Goal: Navigation & Orientation: Find specific page/section

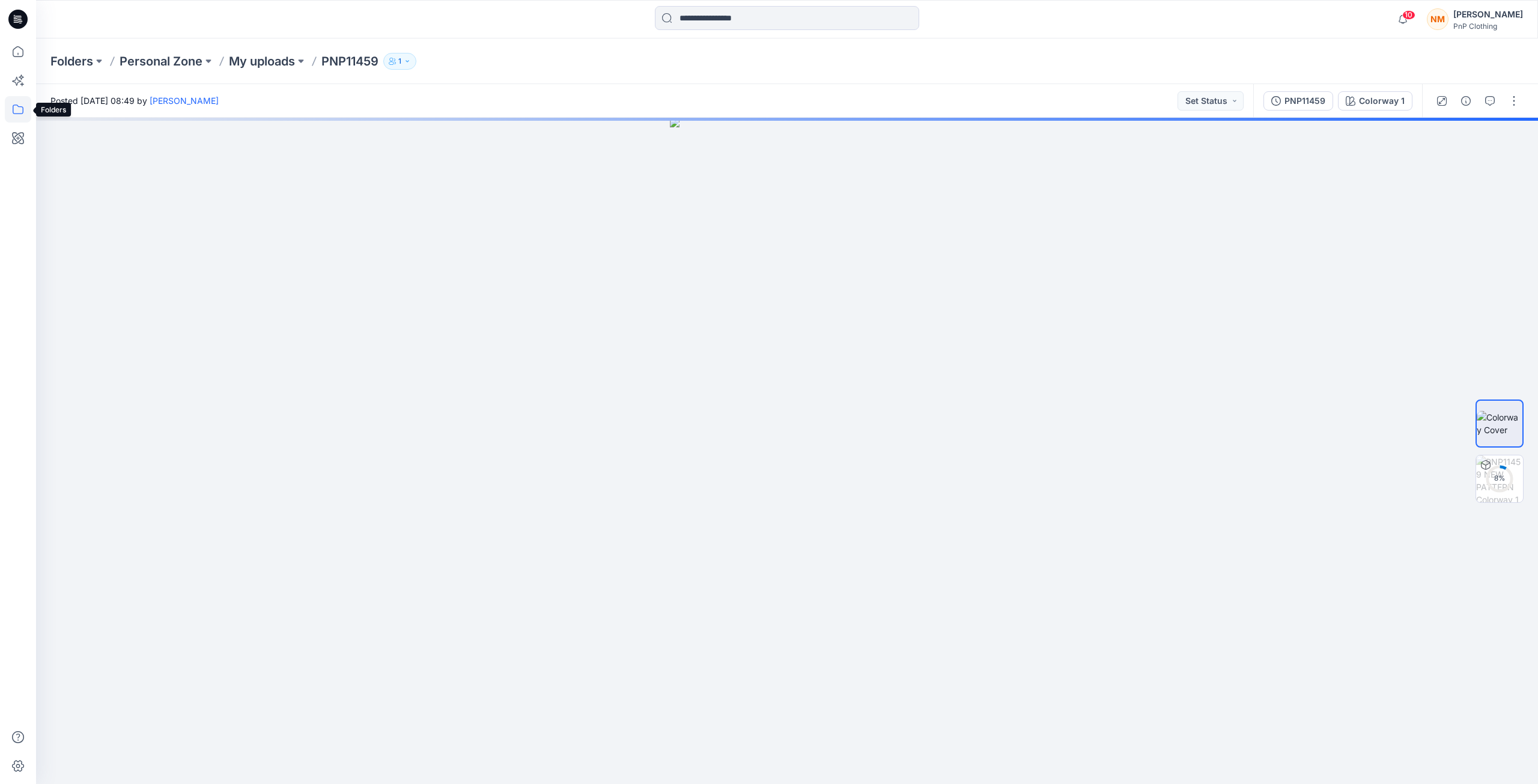
click at [18, 112] on icon at bounding box center [18, 109] width 26 height 26
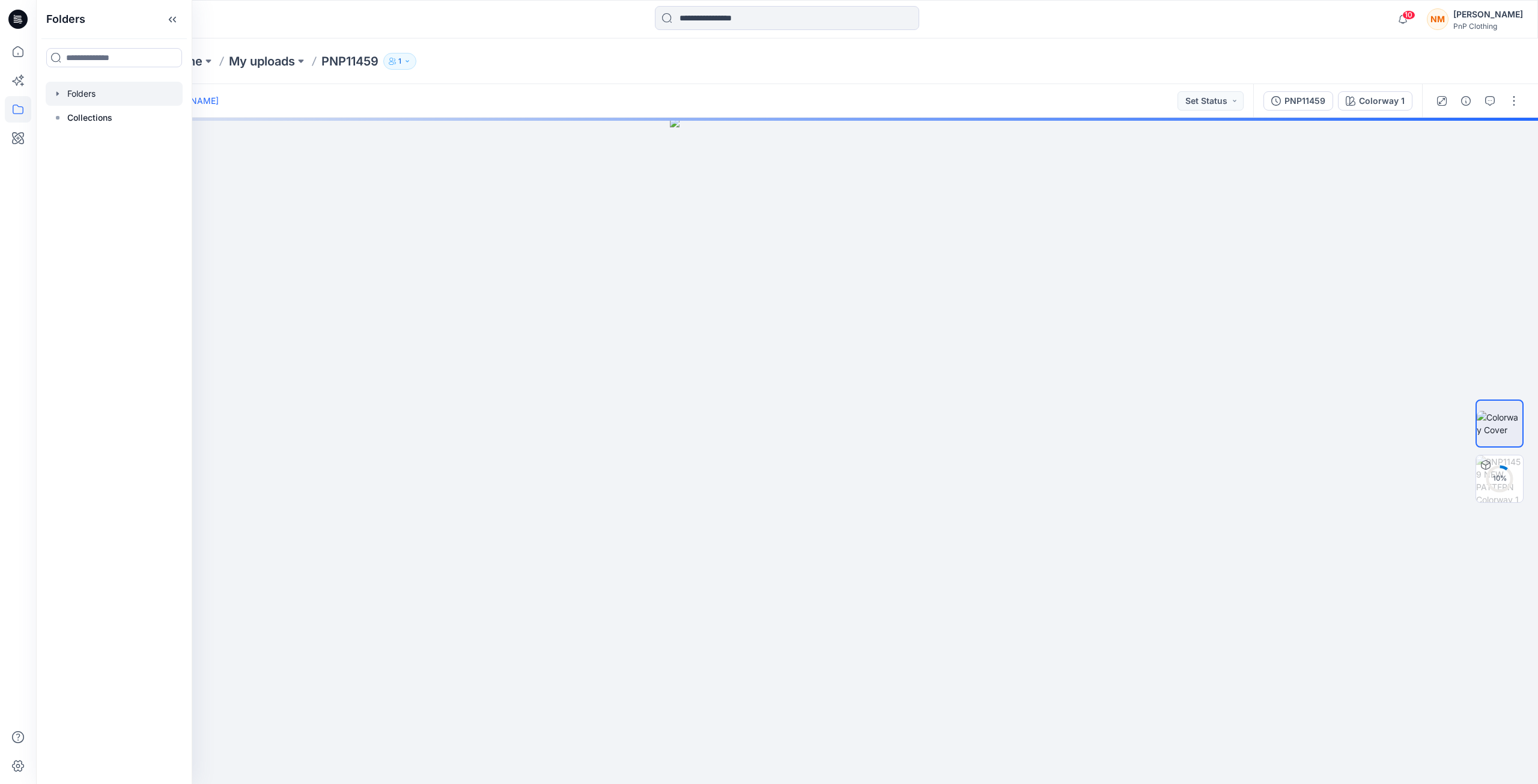
click at [111, 95] on div at bounding box center [114, 93] width 137 height 24
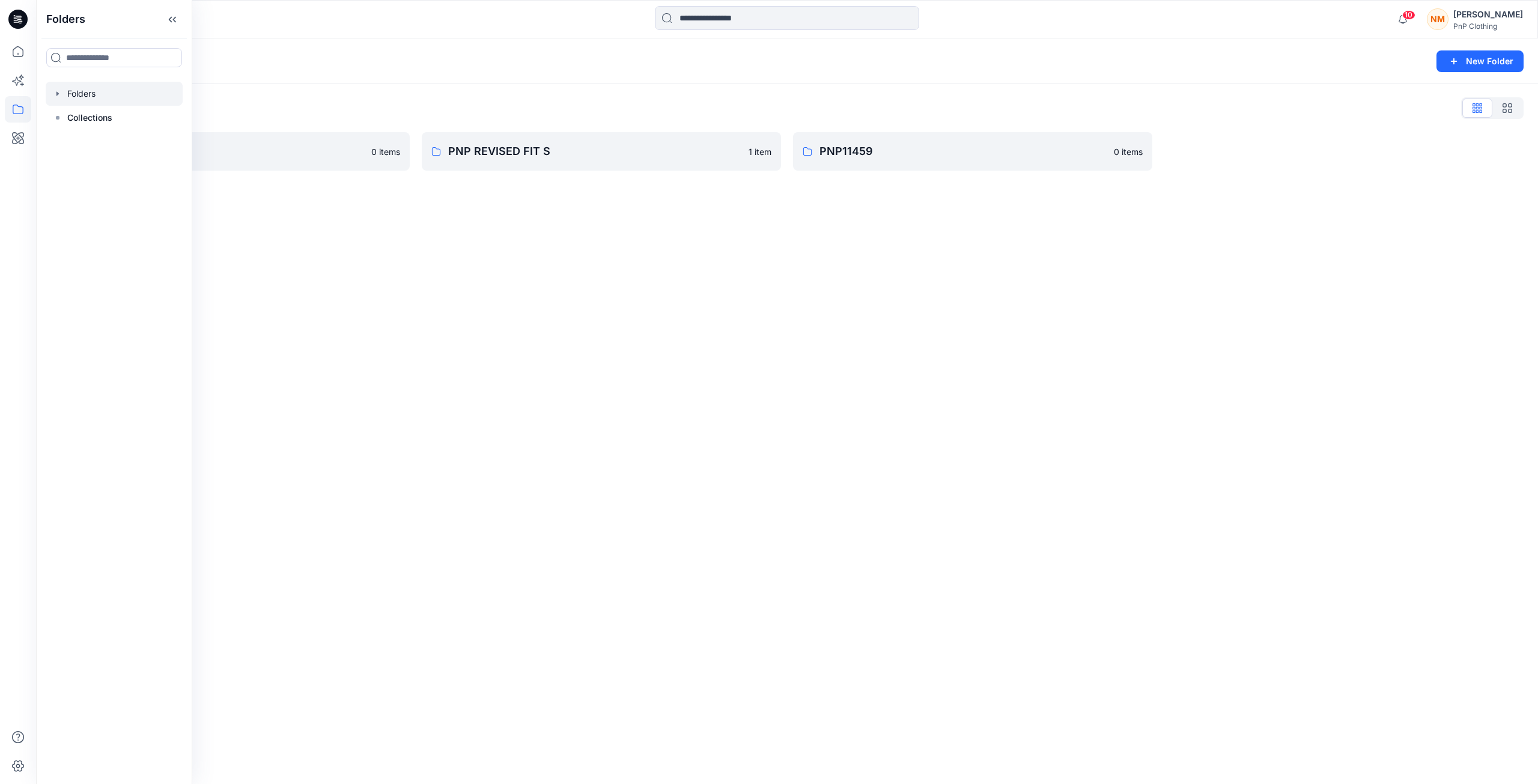
click at [88, 80] on div "Folders Folders Collections" at bounding box center [114, 392] width 157 height 784
click at [95, 90] on div at bounding box center [114, 93] width 137 height 24
click at [23, 53] on icon at bounding box center [18, 52] width 11 height 11
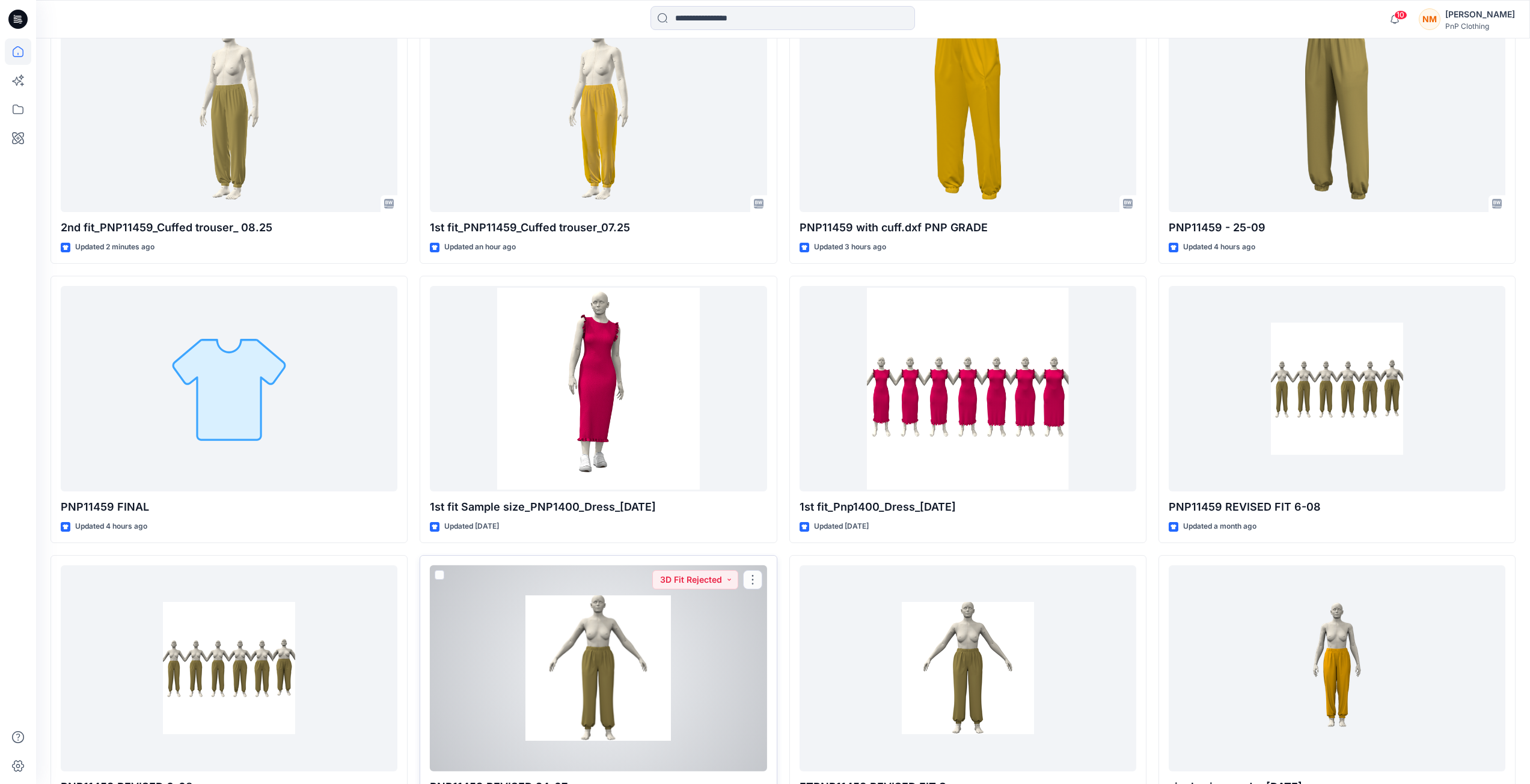
scroll to position [504, 0]
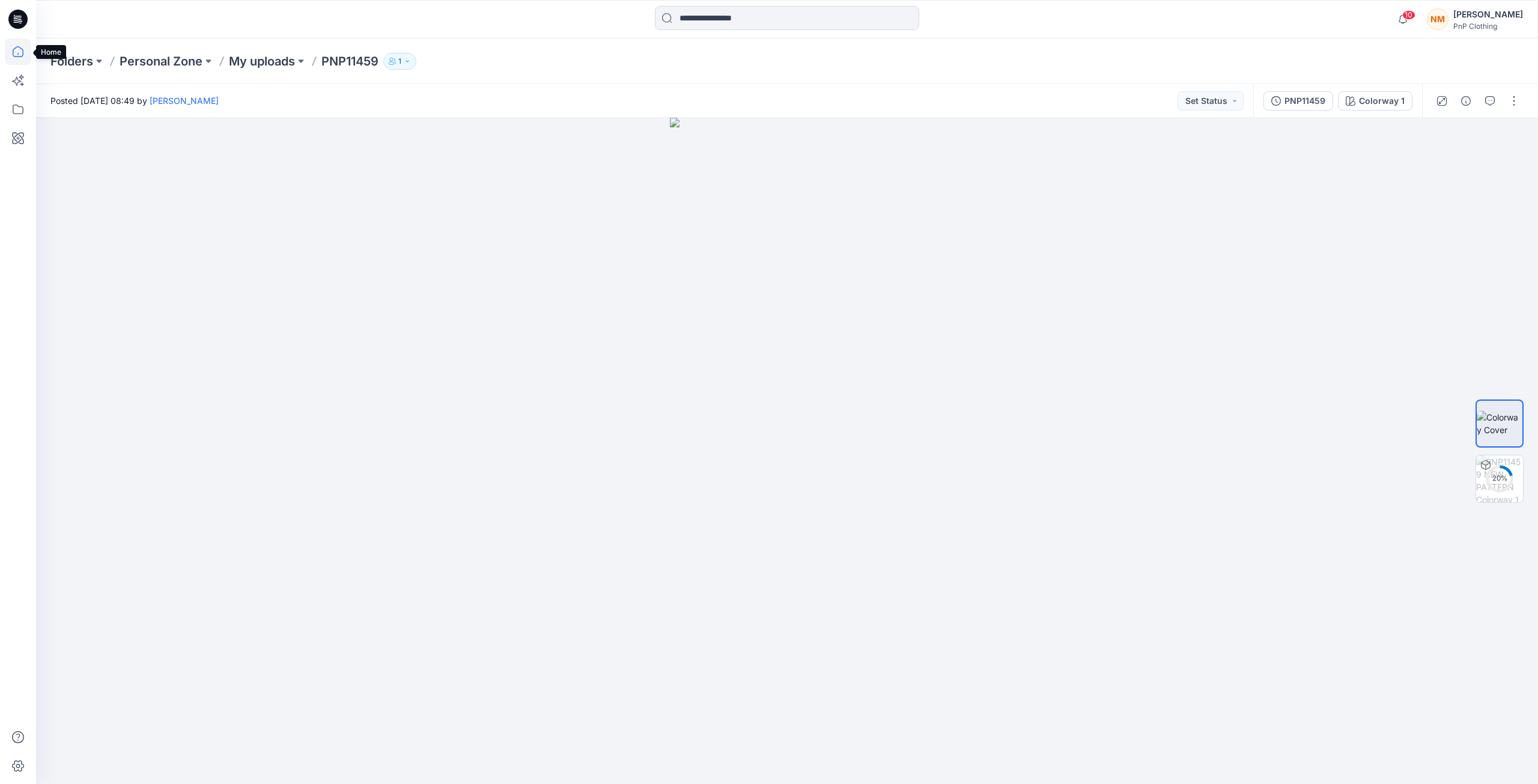
click at [19, 50] on icon at bounding box center [18, 52] width 26 height 26
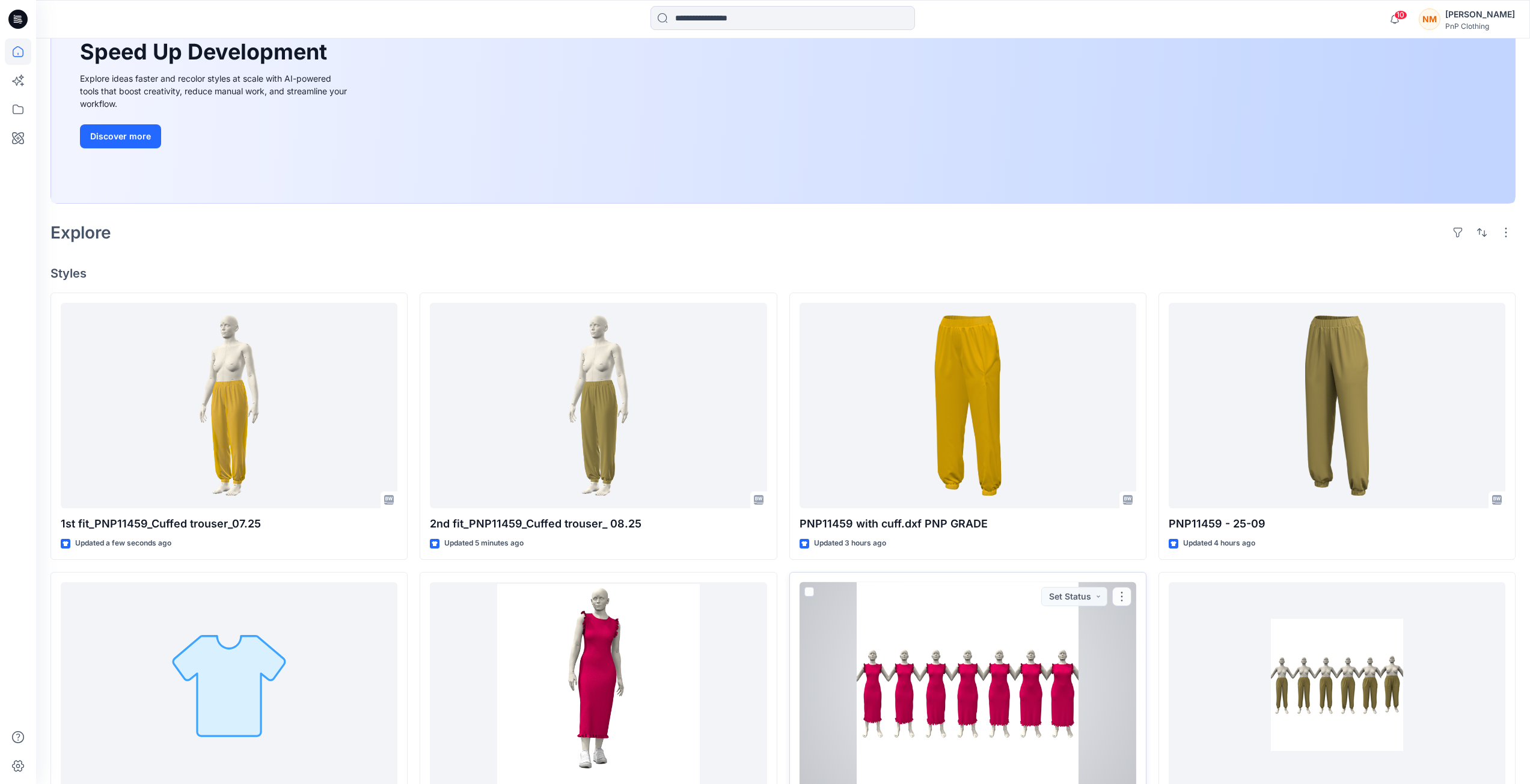
scroll to position [180, 0]
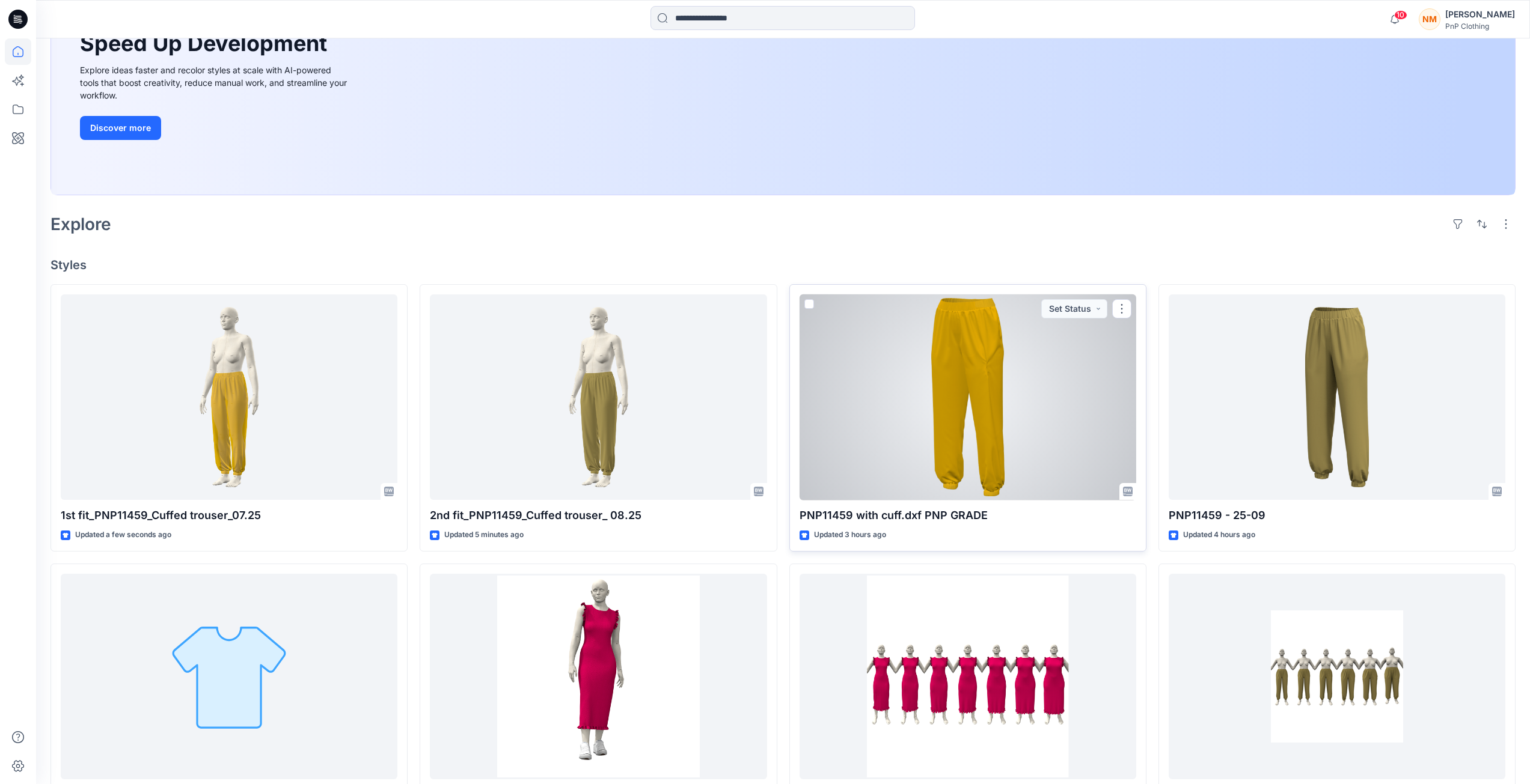
click at [1101, 449] on div at bounding box center [967, 398] width 337 height 206
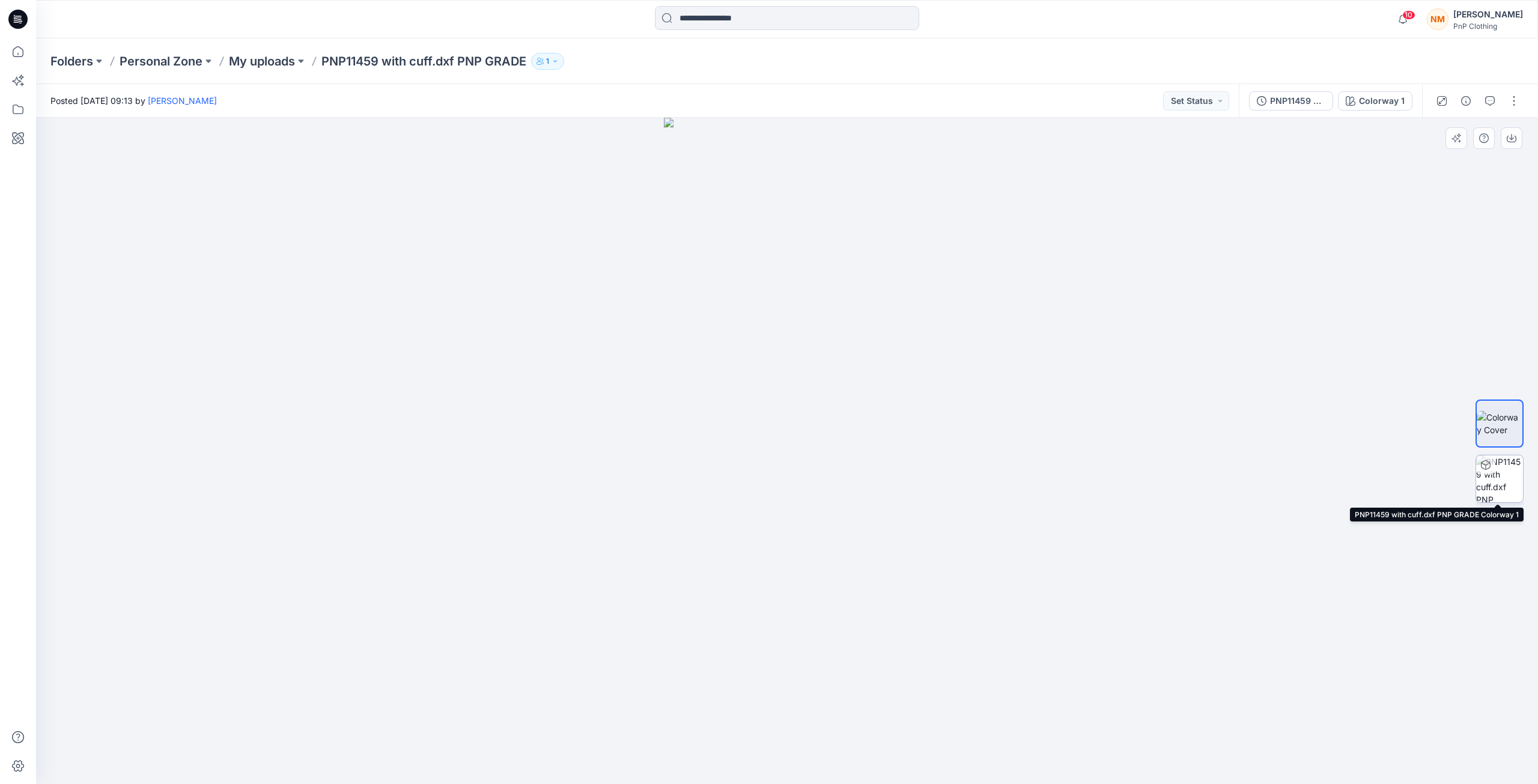
click at [1508, 488] on img at bounding box center [1499, 479] width 47 height 47
click at [169, 67] on p "Personal Zone" at bounding box center [161, 60] width 83 height 17
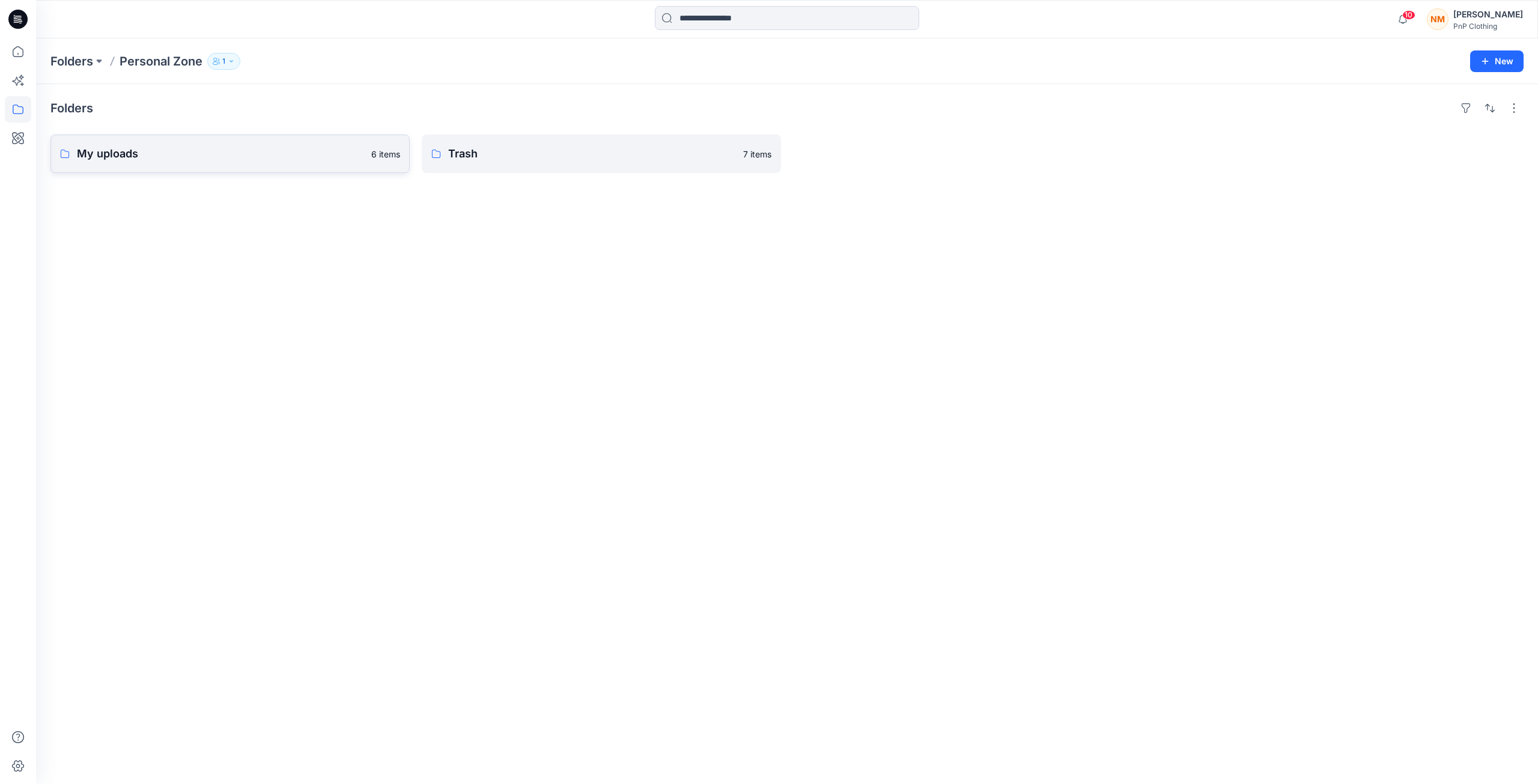
click at [121, 160] on p "My uploads" at bounding box center [220, 153] width 287 height 17
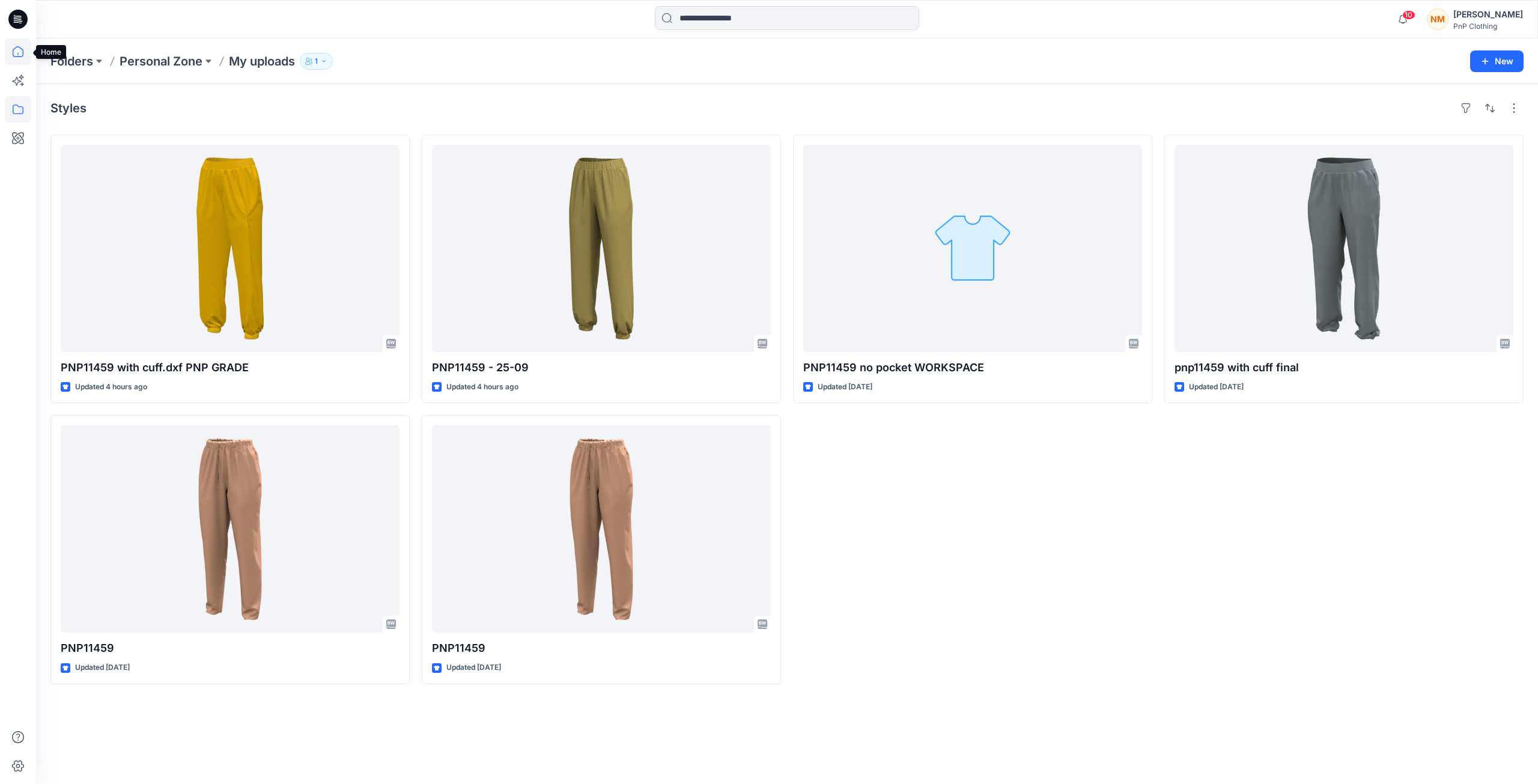
click at [17, 54] on icon at bounding box center [18, 52] width 26 height 26
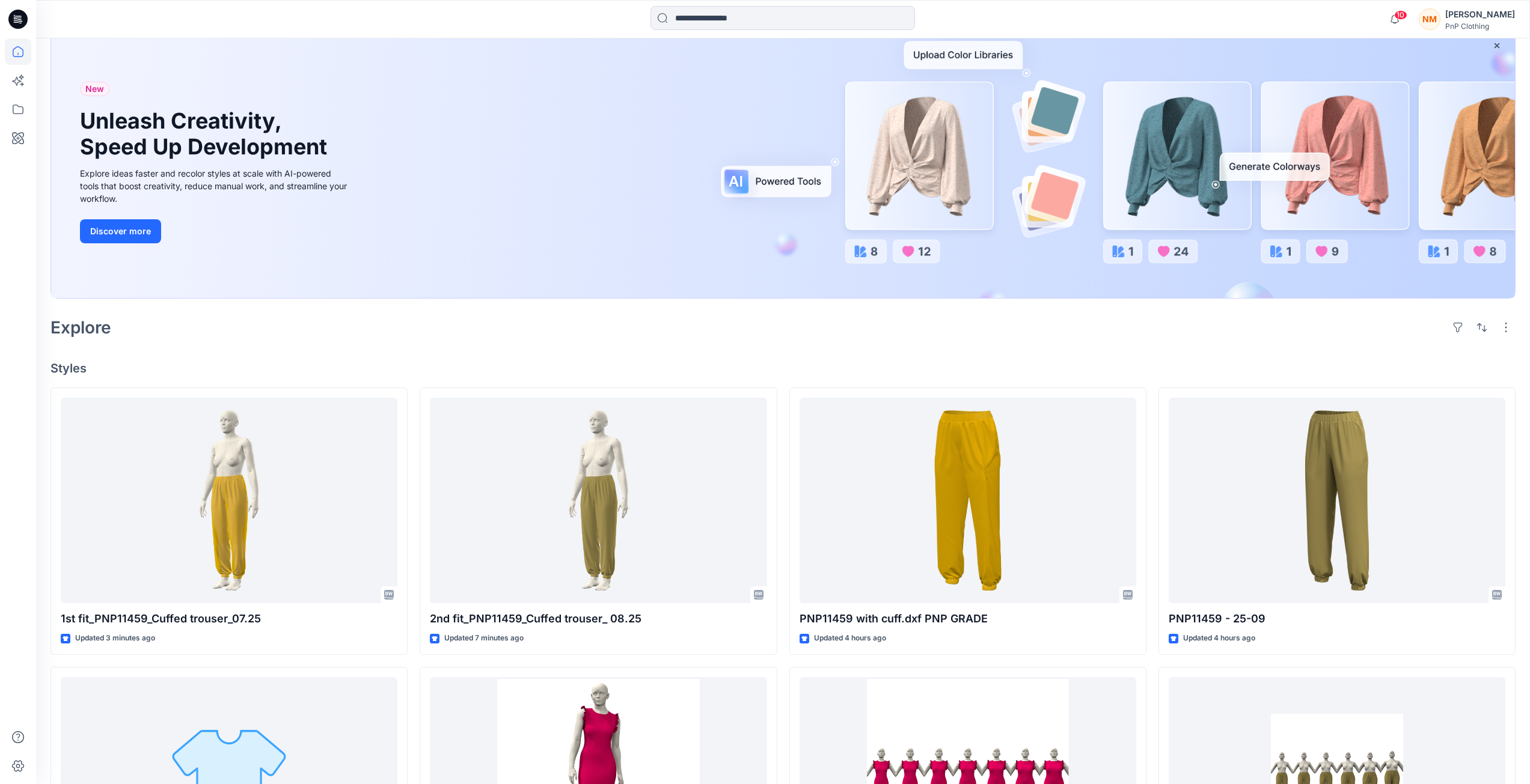
scroll to position [120, 0]
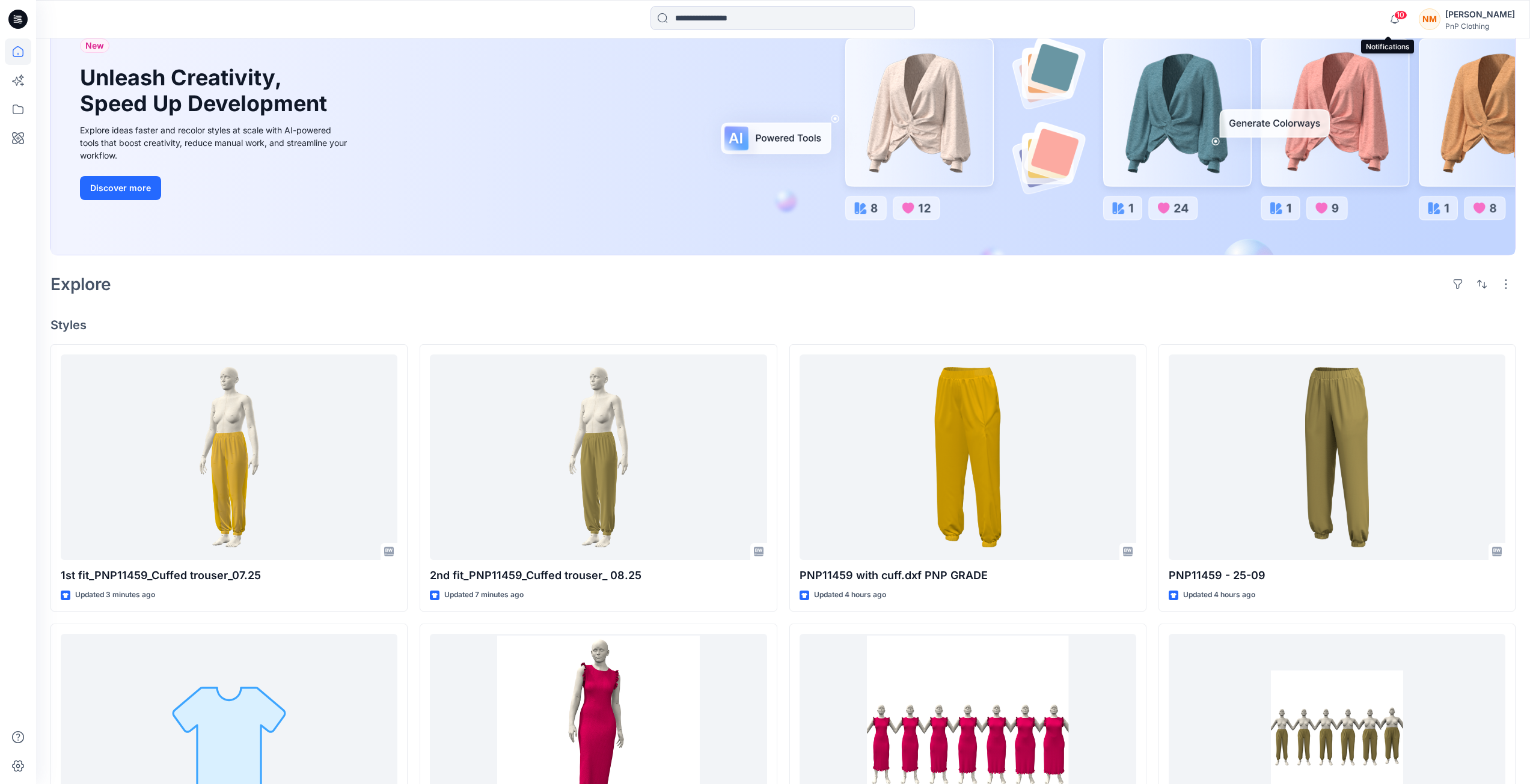
click at [1395, 11] on span "10" at bounding box center [1401, 15] width 14 height 10
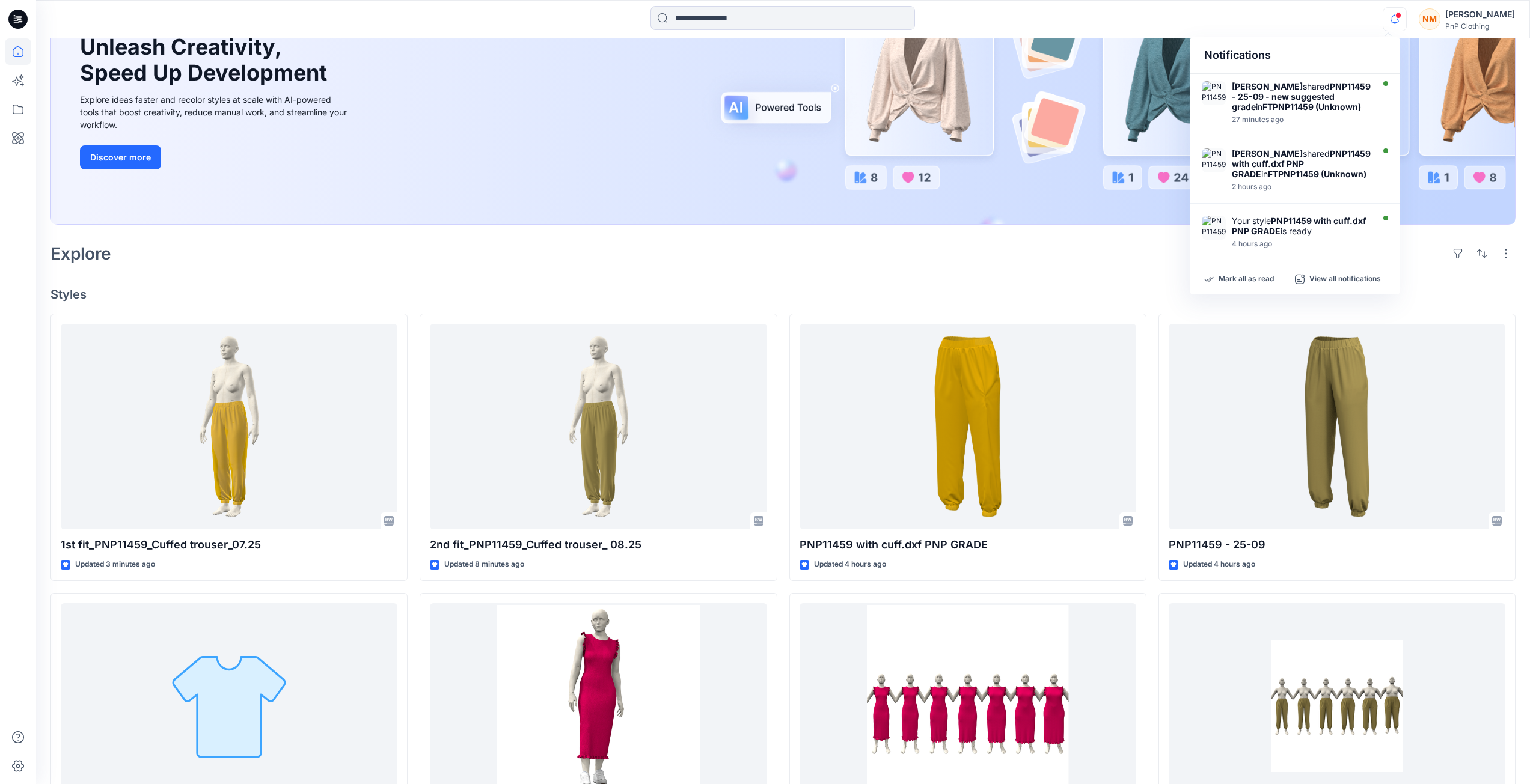
scroll to position [180, 0]
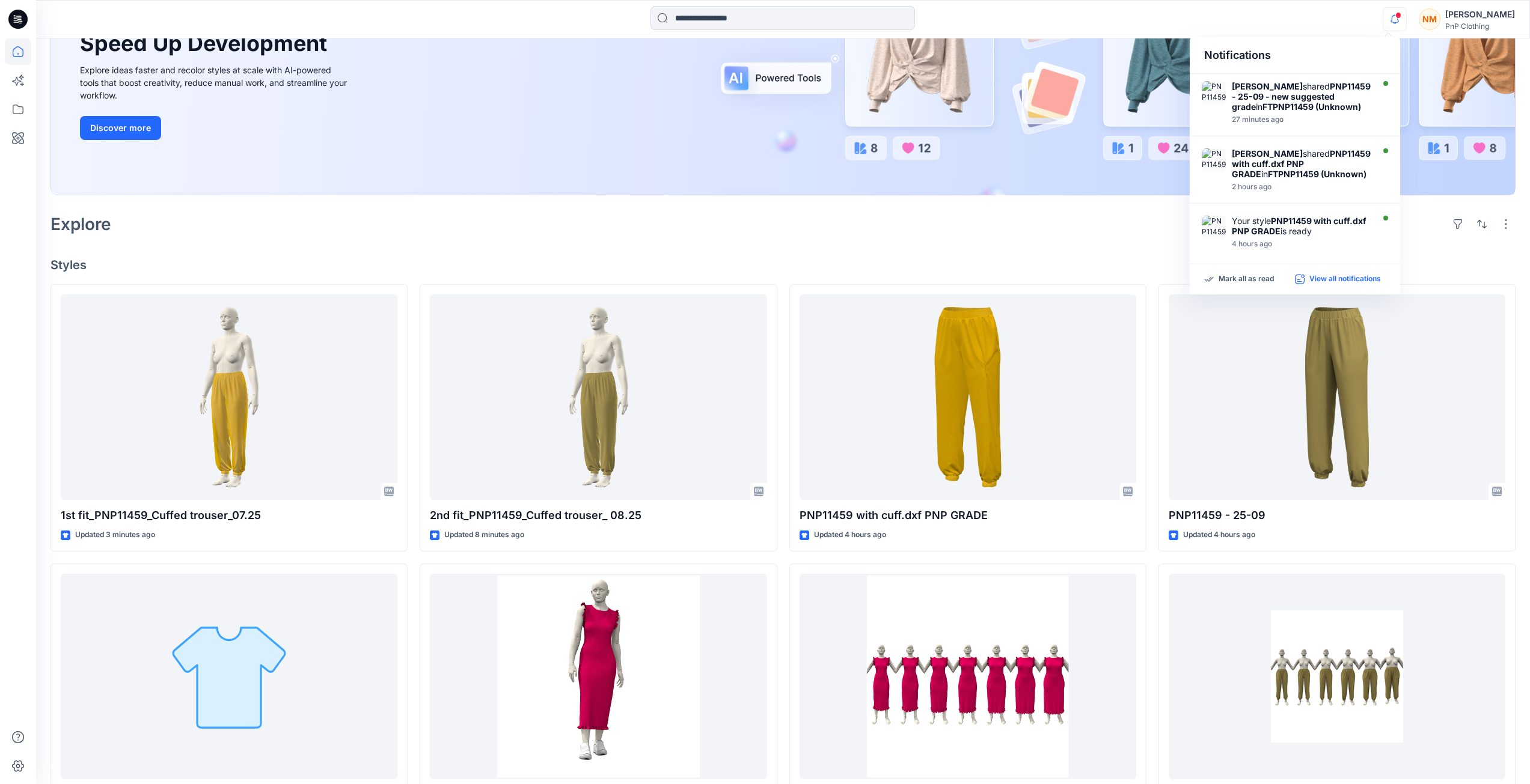
click at [1354, 278] on p "View all notifications" at bounding box center [1344, 279] width 71 height 11
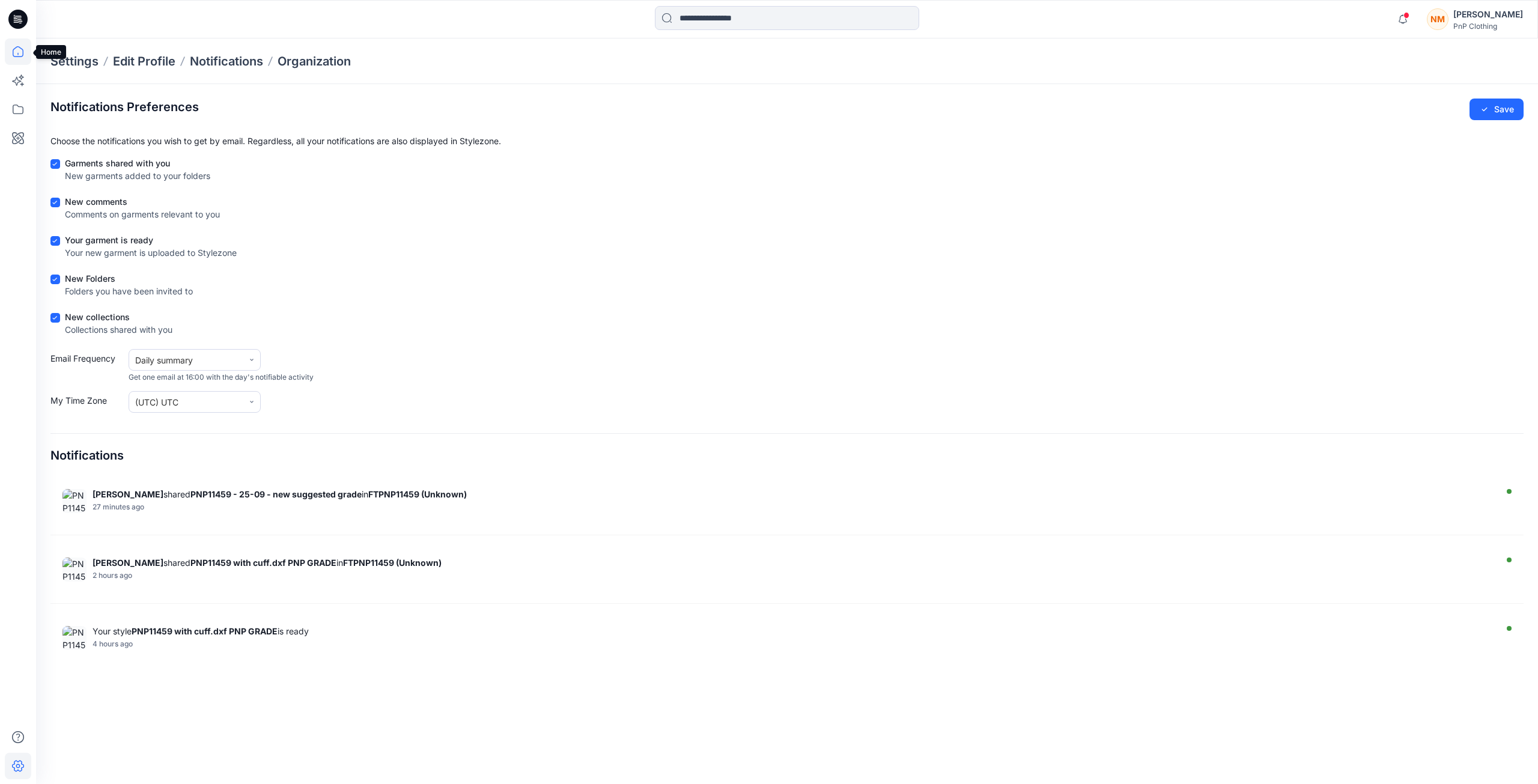
click at [16, 55] on icon at bounding box center [18, 52] width 26 height 26
